Goal: Transaction & Acquisition: Purchase product/service

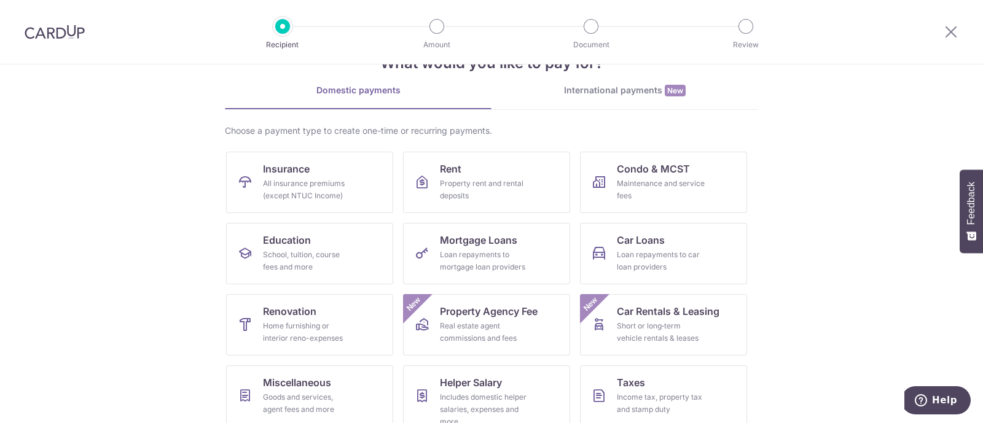
scroll to position [41, 0]
click at [279, 193] on div "All insurance premiums (except NTUC Income)" at bounding box center [307, 190] width 88 height 25
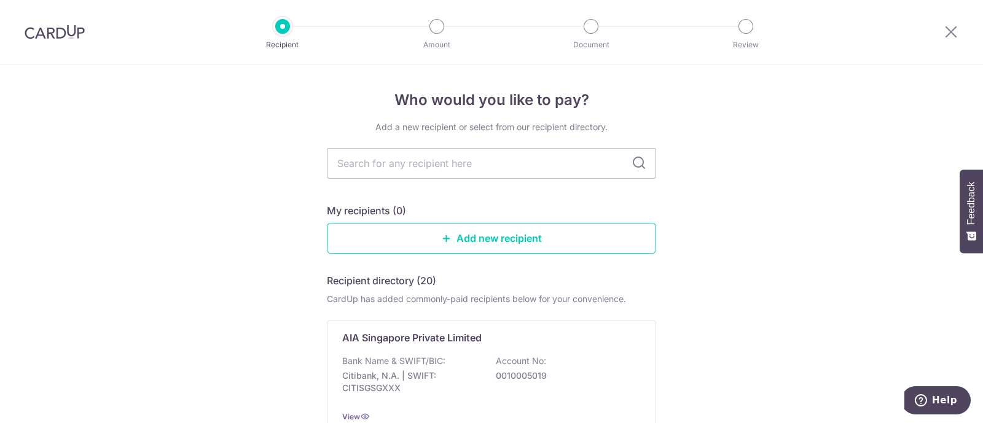
click at [415, 158] on input "text" at bounding box center [491, 163] width 329 height 31
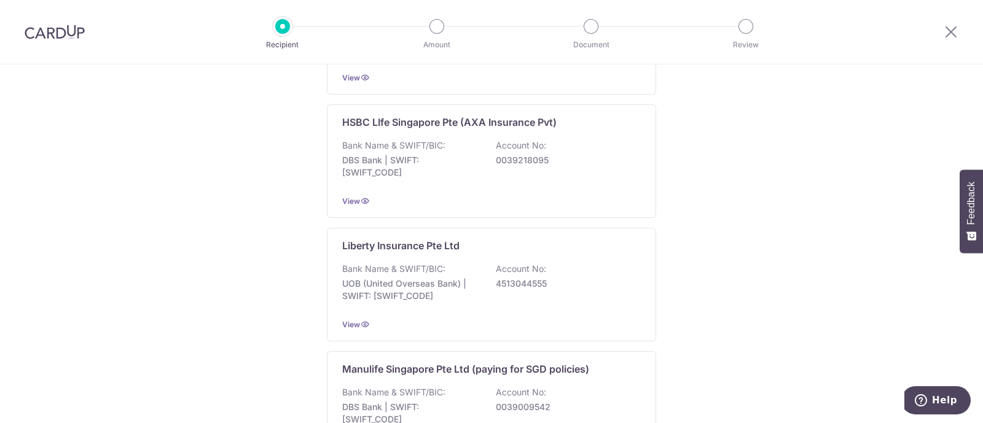
scroll to position [1240, 0]
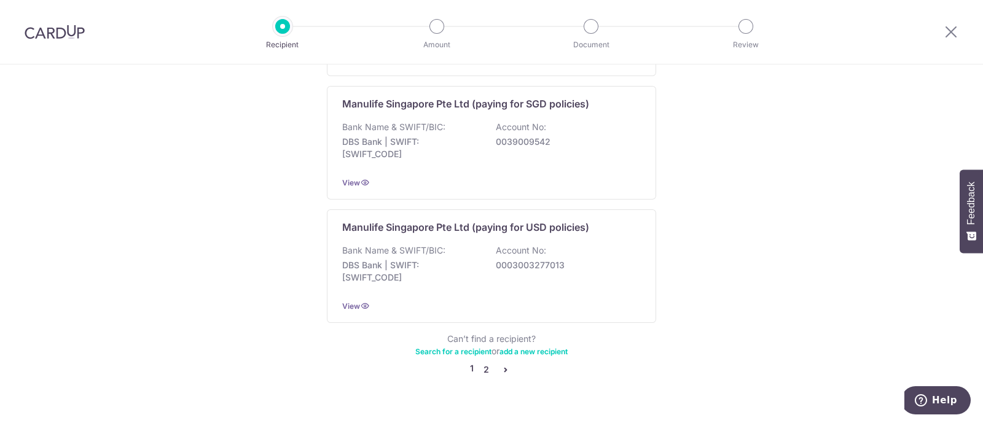
click at [486, 362] on link "2" at bounding box center [485, 369] width 15 height 15
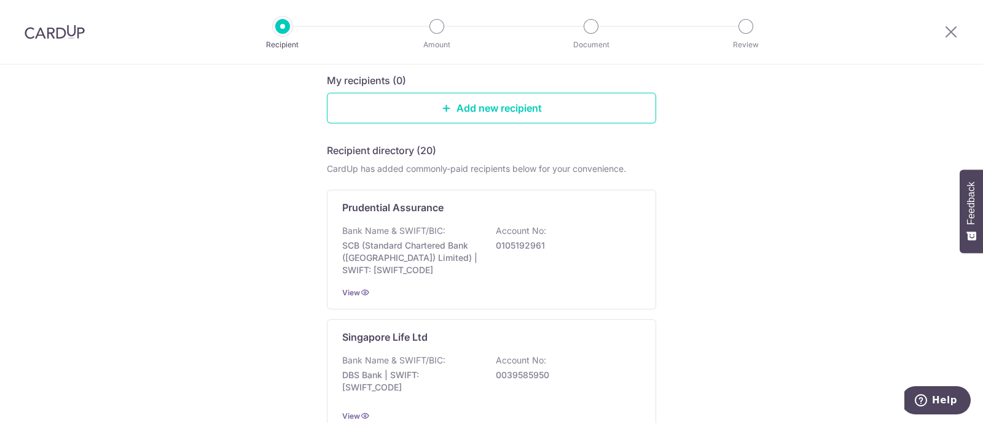
scroll to position [130, 0]
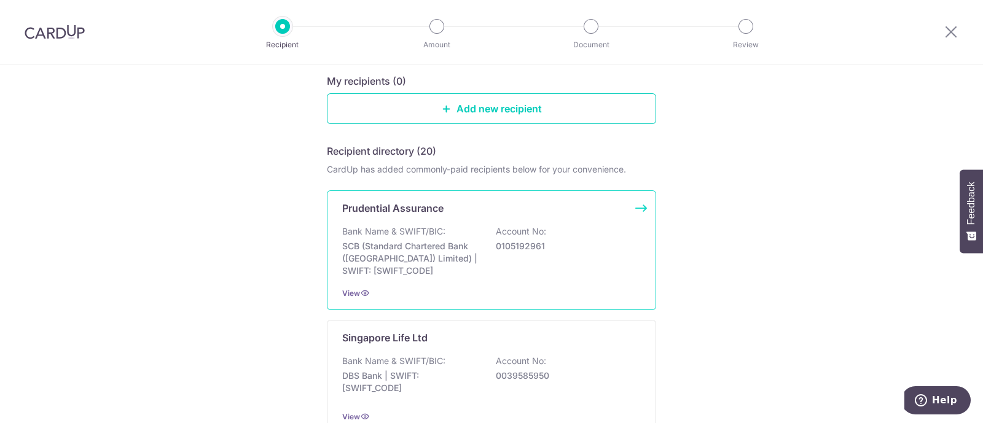
click at [445, 244] on p "SCB (Standard Chartered Bank (Singapore) Limited) | SWIFT: SCBLSG22XXX" at bounding box center [411, 258] width 138 height 37
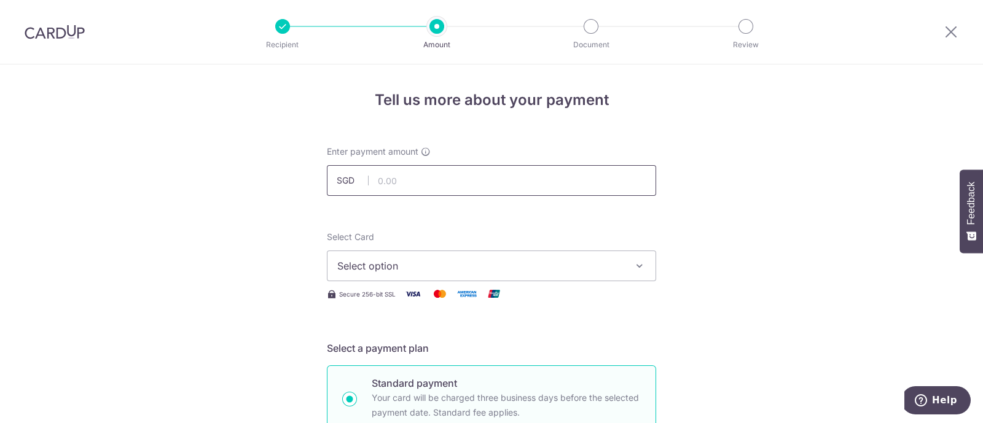
click at [427, 185] on input "text" at bounding box center [491, 180] width 329 height 31
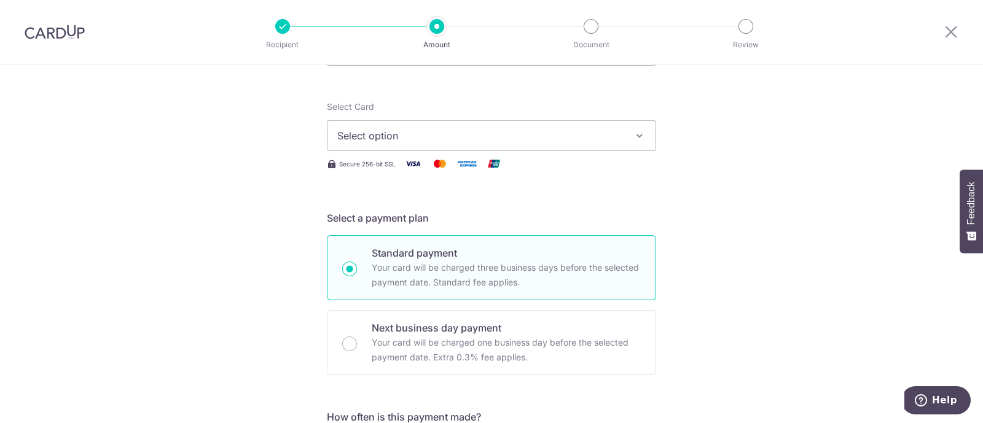
scroll to position [73, 0]
